Goal: Find specific page/section: Find specific page/section

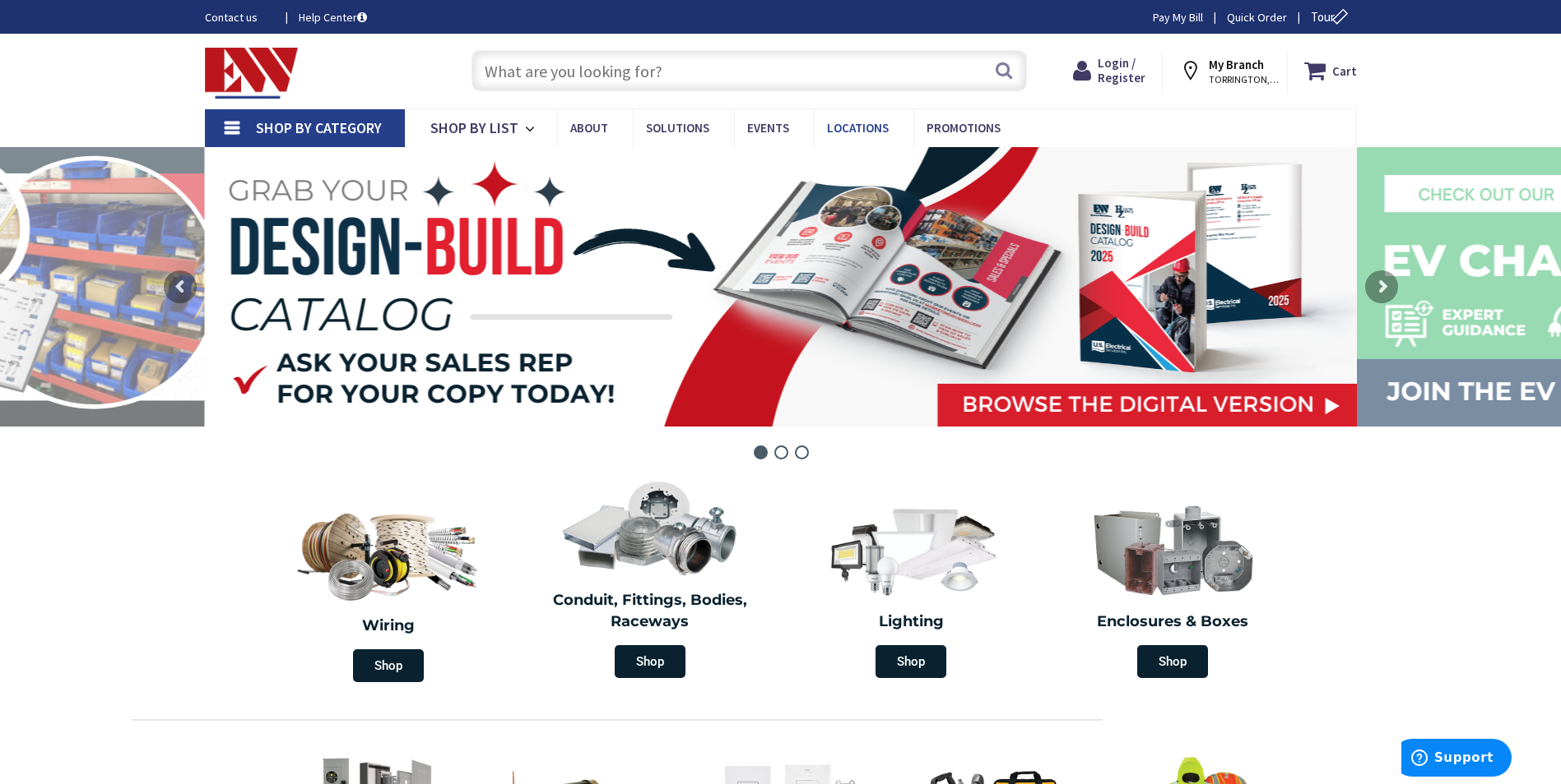
click at [855, 130] on span "Locations" at bounding box center [858, 128] width 61 height 16
click at [843, 126] on span "Locations" at bounding box center [858, 128] width 61 height 16
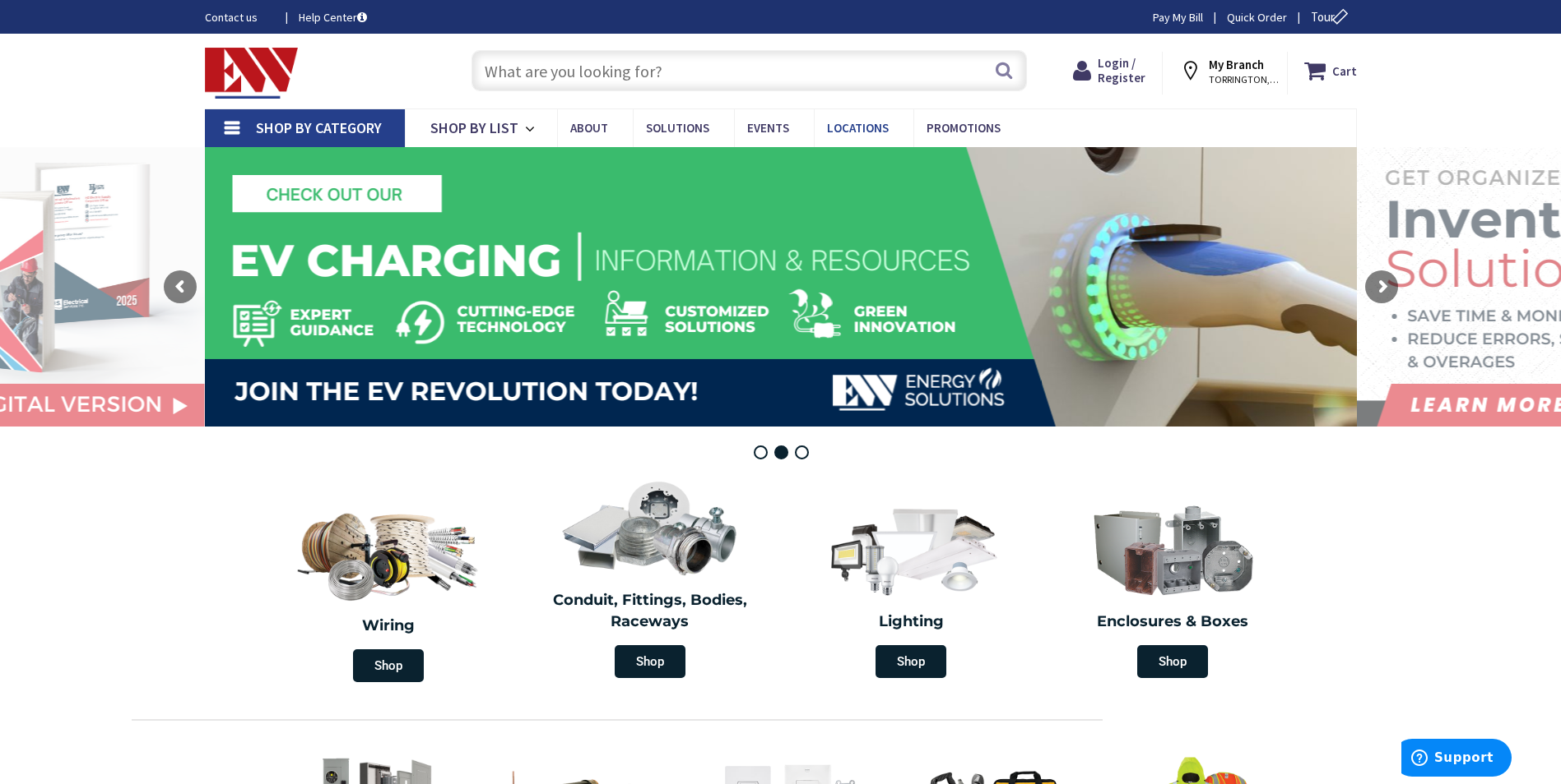
click at [842, 131] on span "Locations" at bounding box center [858, 128] width 61 height 16
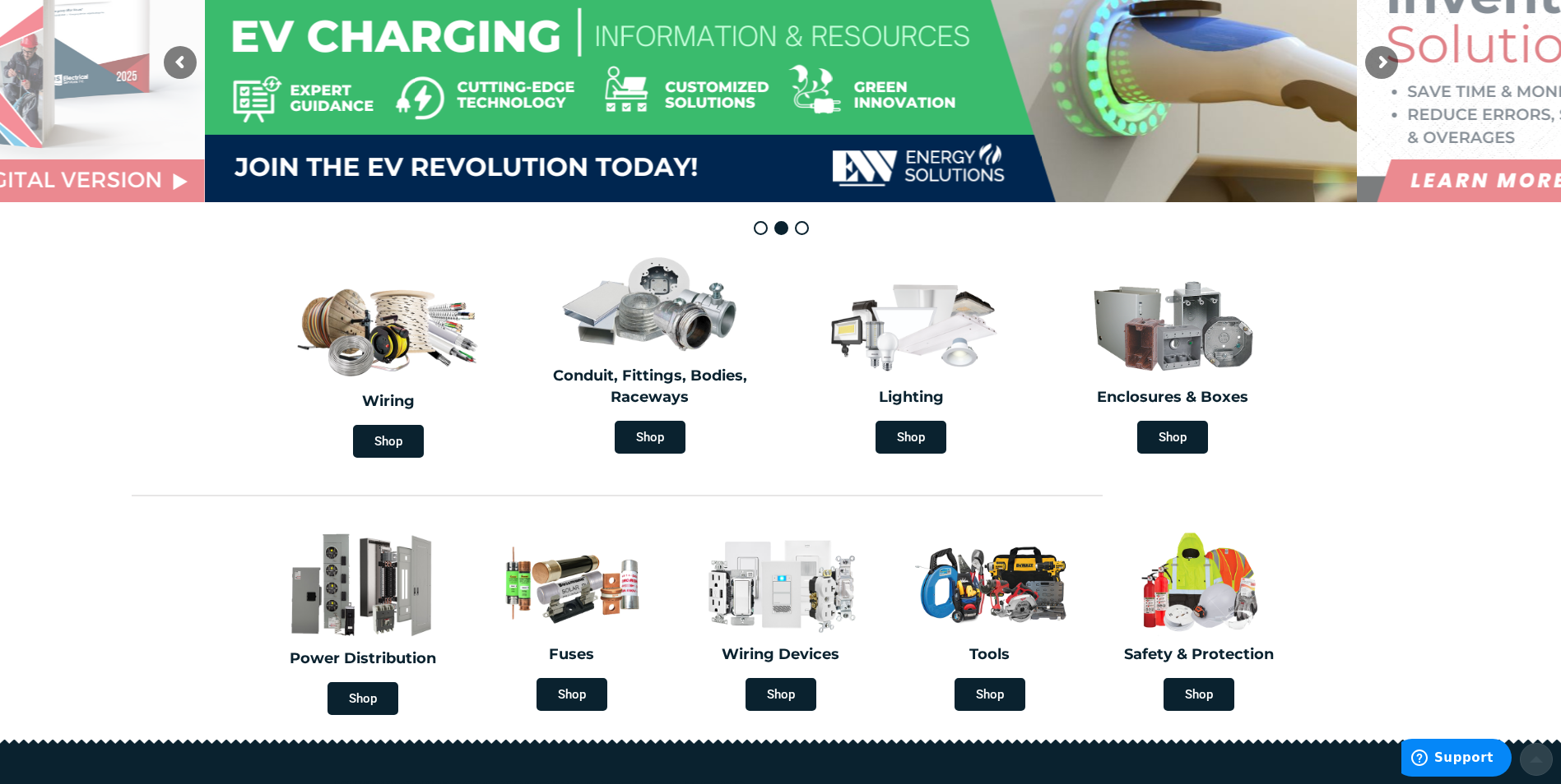
scroll to position [456, 0]
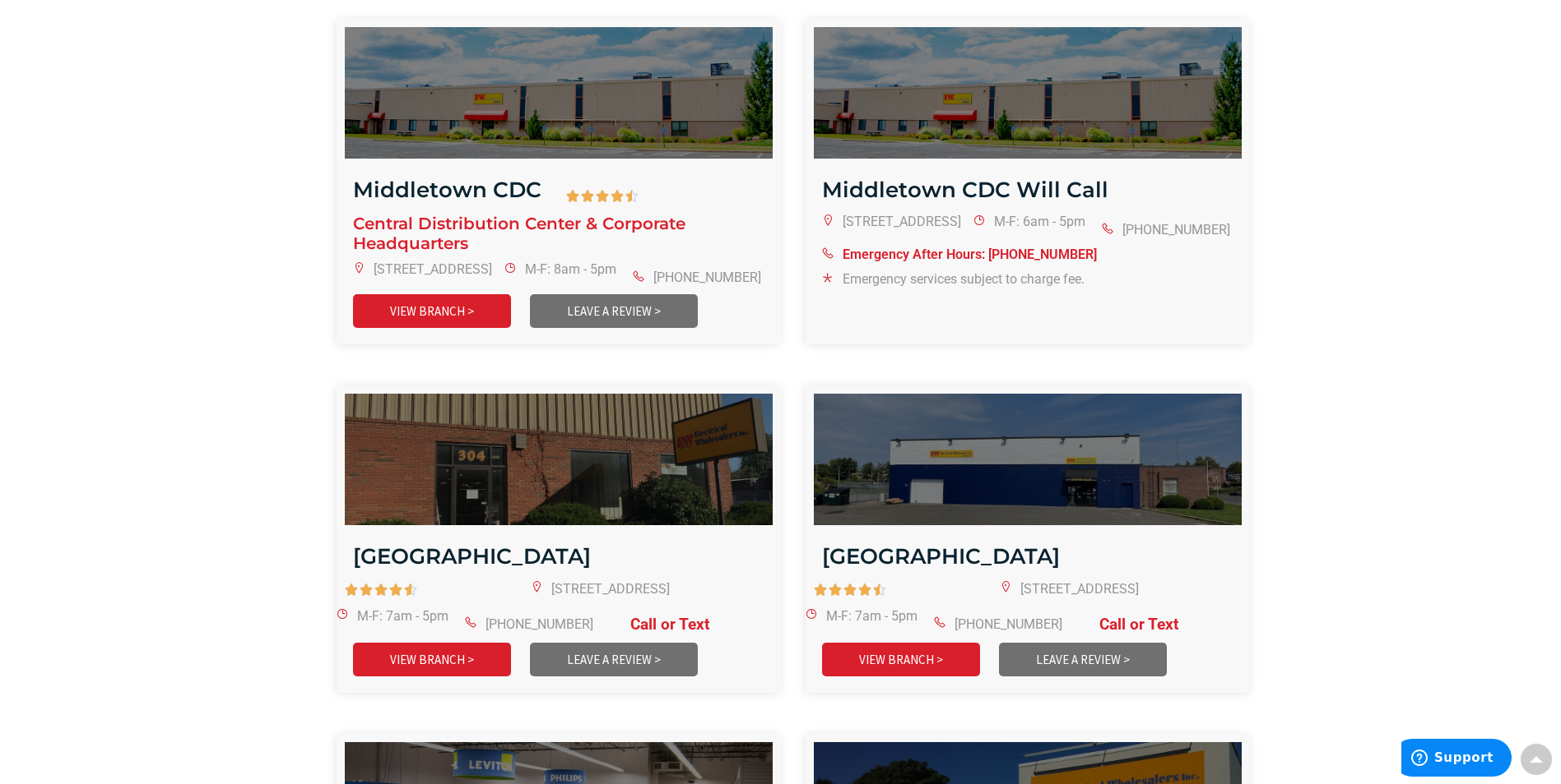
scroll to position [1316, 0]
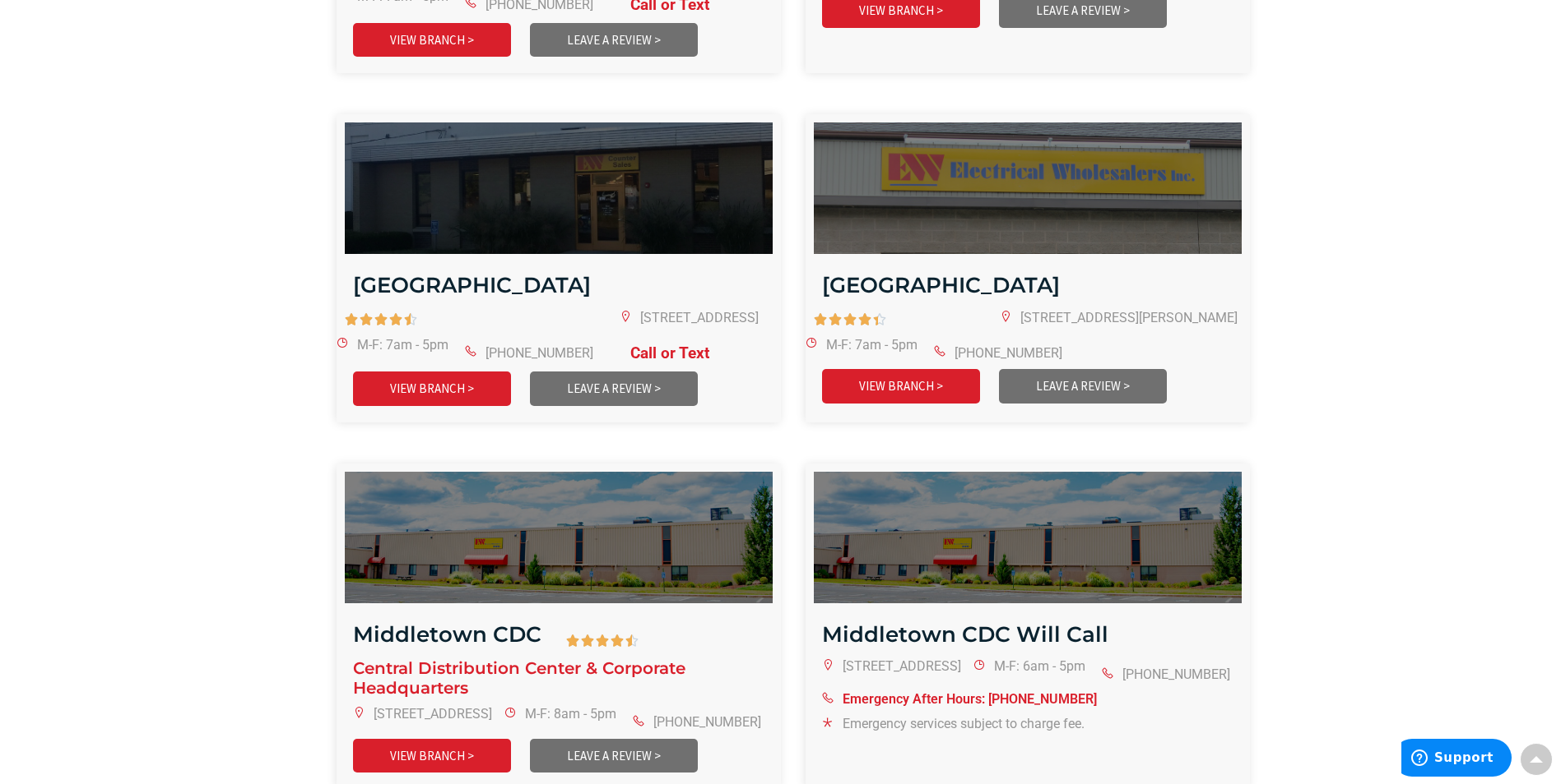
click at [999, 310] on link at bounding box center [1118, 318] width 238 height 17
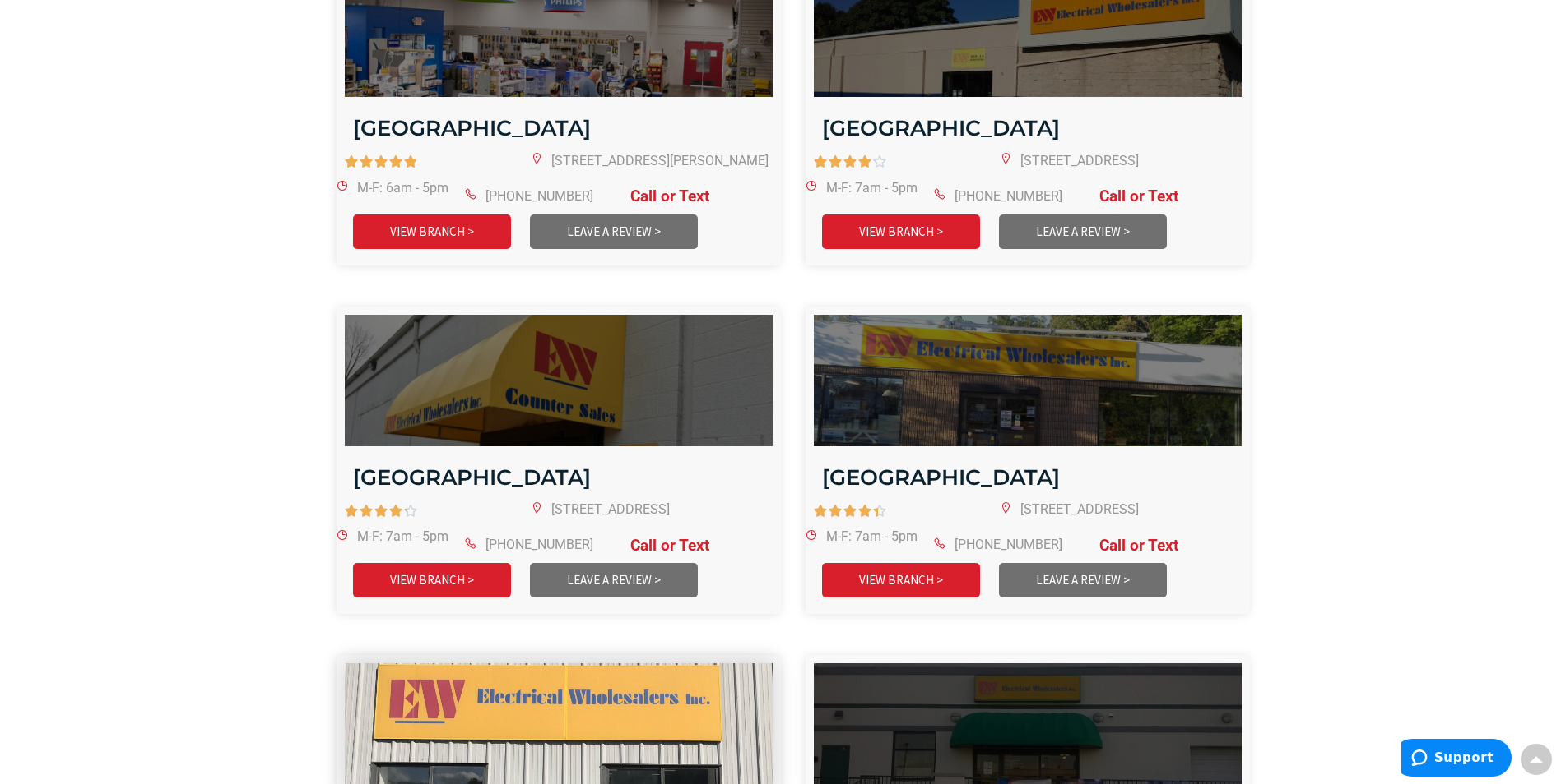
scroll to position [2795, 0]
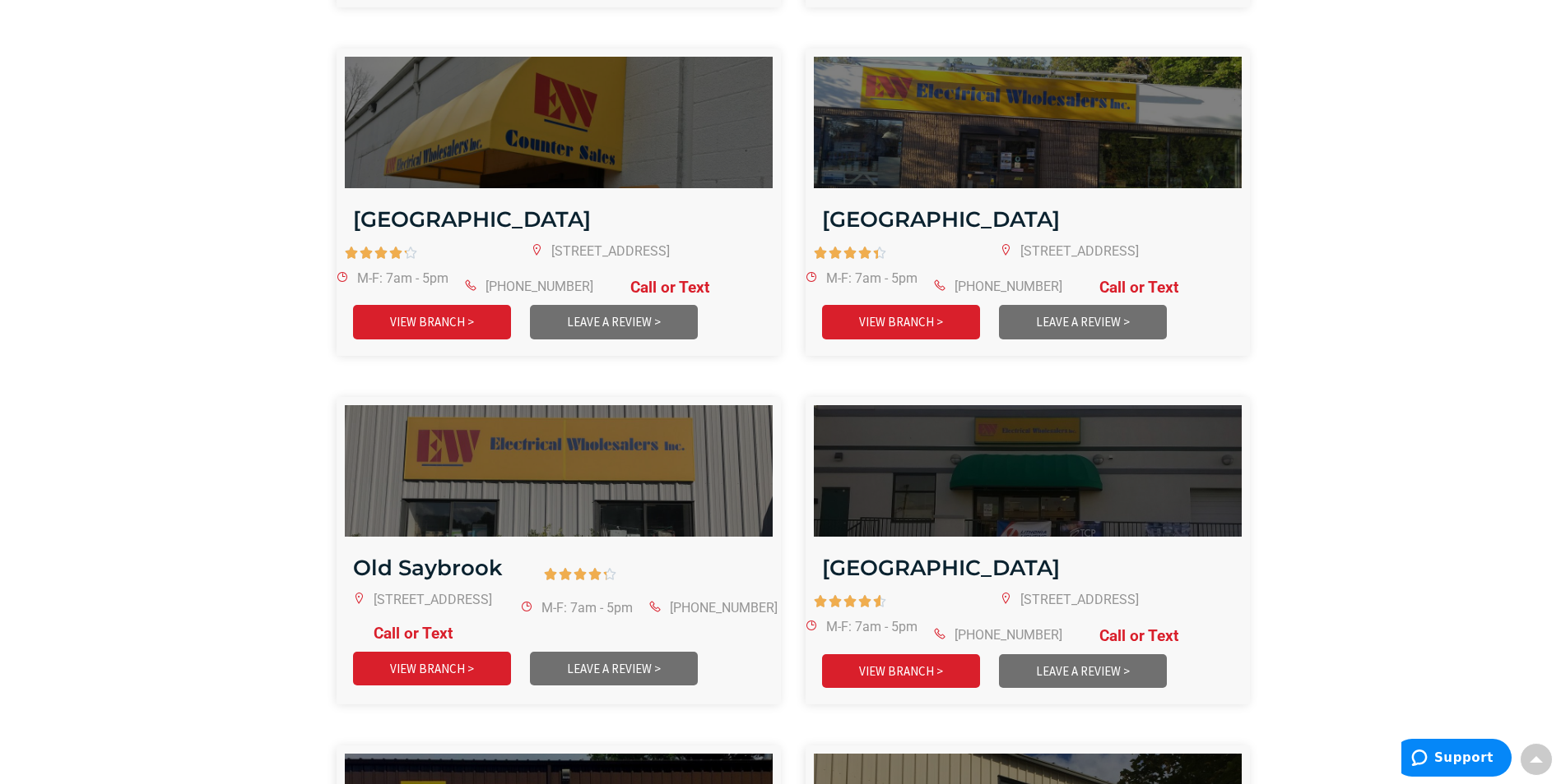
click at [492, 592] on link at bounding box center [422, 600] width 139 height 17
